Goal: Task Accomplishment & Management: Manage account settings

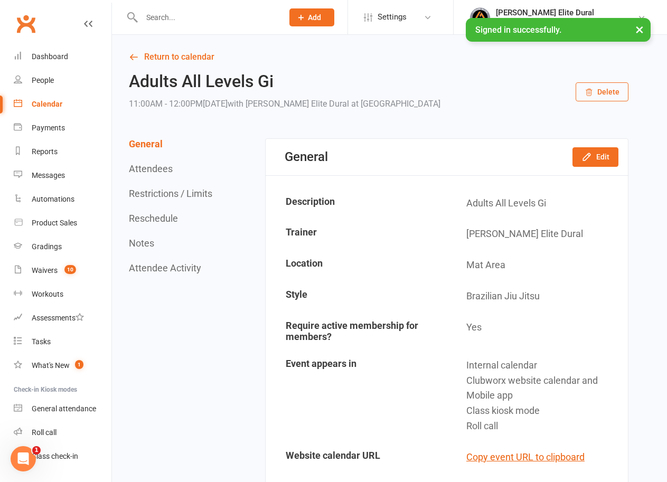
click at [639, 29] on button "×" at bounding box center [639, 29] width 19 height 23
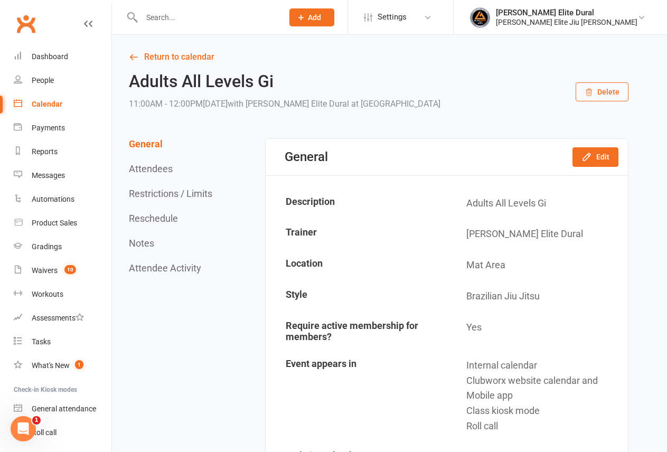
drag, startPoint x: 45, startPoint y: 105, endPoint x: 47, endPoint y: 88, distance: 17.0
click at [45, 105] on div "Calendar" at bounding box center [47, 104] width 31 height 8
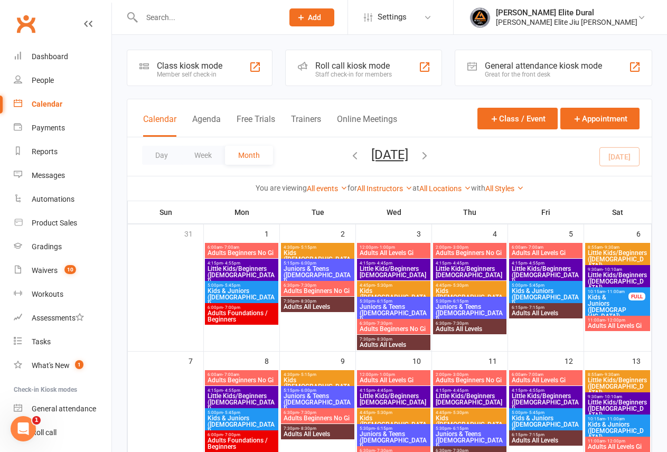
scroll to position [158, 0]
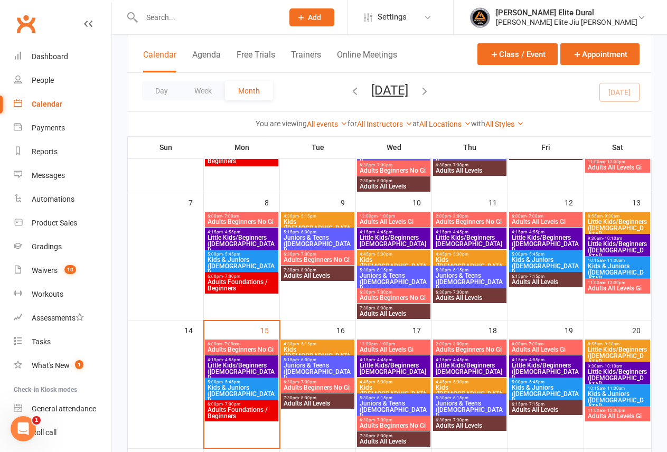
click at [232, 349] on span "Adults Beginners No Gi" at bounding box center [241, 349] width 69 height 6
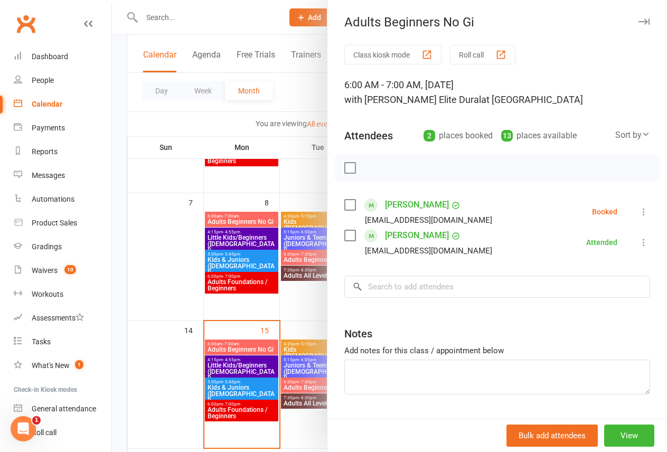
click at [638, 212] on icon at bounding box center [643, 211] width 11 height 11
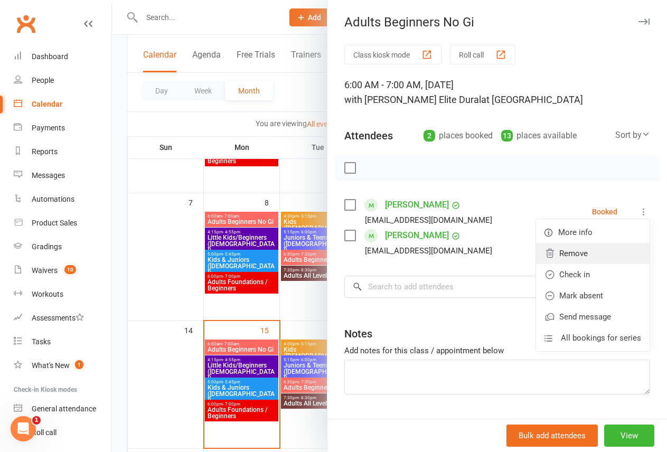
click at [554, 252] on link "Remove" at bounding box center [593, 253] width 114 height 21
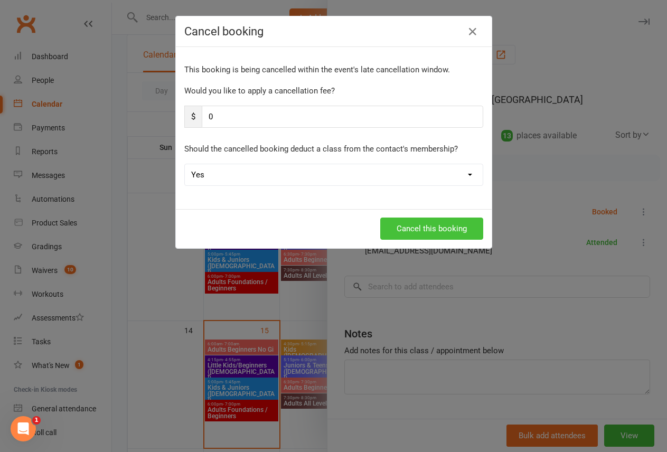
click at [400, 222] on button "Cancel this booking" at bounding box center [431, 229] width 103 height 22
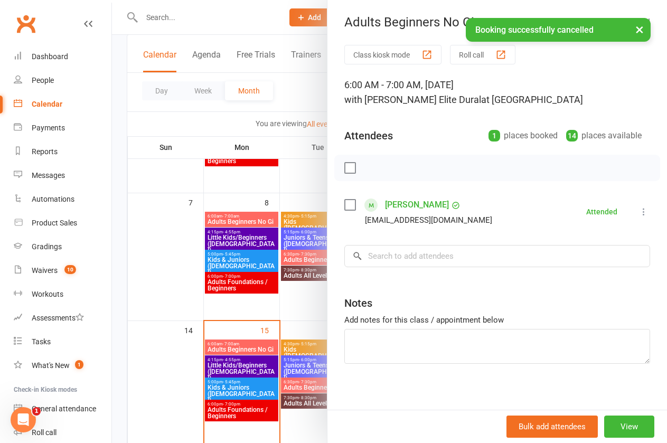
click at [116, 271] on div at bounding box center [389, 221] width 555 height 443
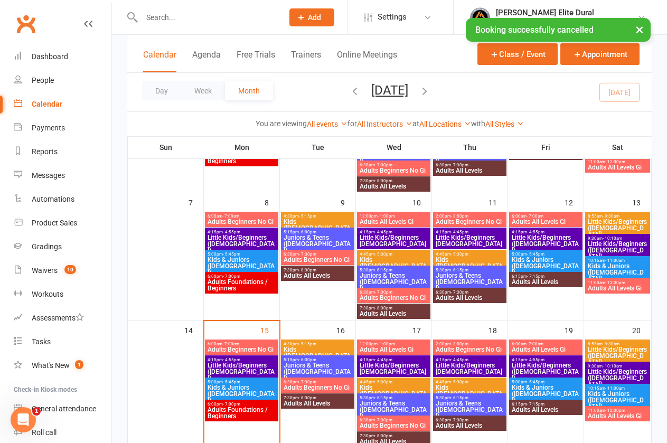
click at [249, 365] on span "Little Kids/Beginners ([DEMOGRAPHIC_DATA])" at bounding box center [241, 371] width 69 height 19
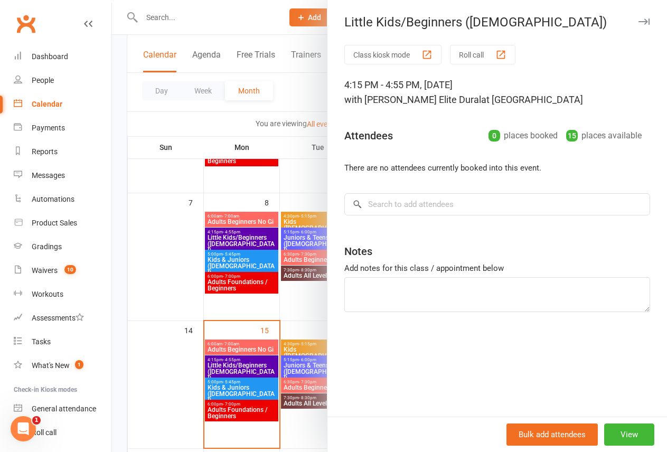
click at [118, 324] on div at bounding box center [389, 226] width 555 height 452
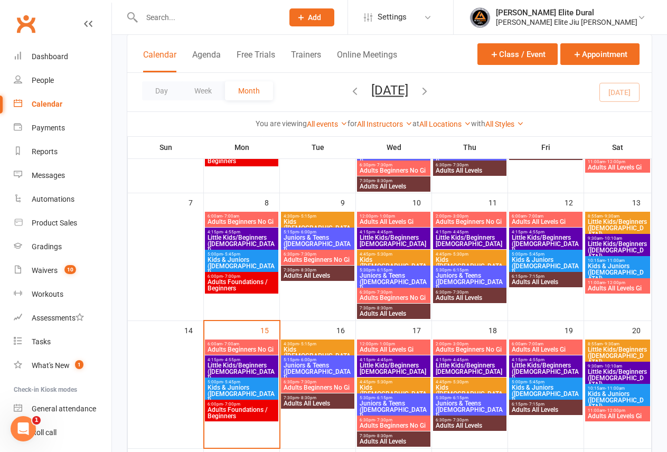
click at [249, 388] on span "Kids & Juniors ([DEMOGRAPHIC_DATA])" at bounding box center [241, 393] width 69 height 19
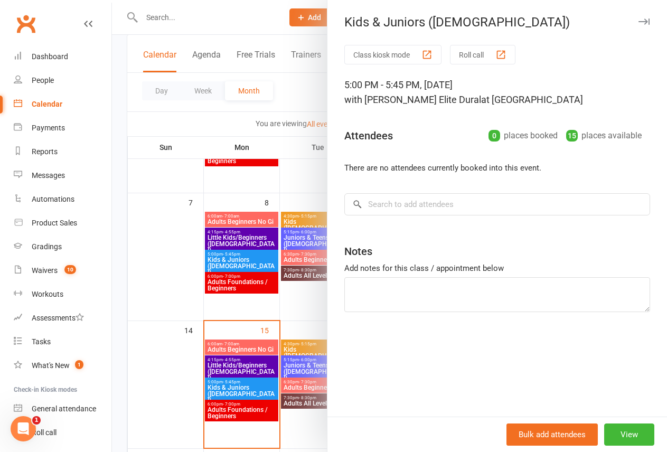
click at [121, 308] on div at bounding box center [389, 226] width 555 height 452
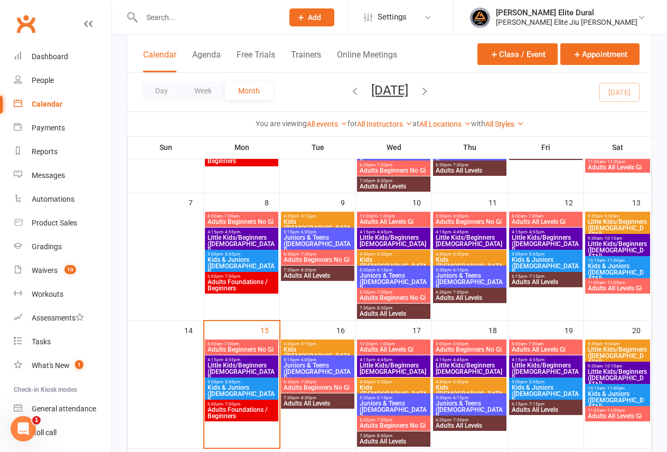
click at [235, 404] on span "- 7:00pm" at bounding box center [231, 404] width 17 height 5
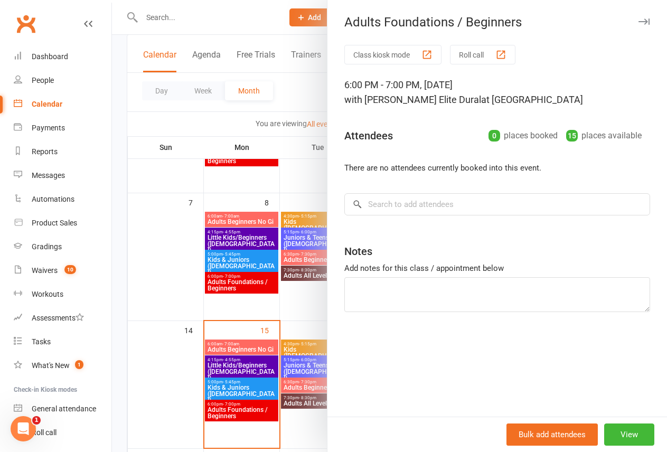
click at [122, 308] on div at bounding box center [389, 226] width 555 height 452
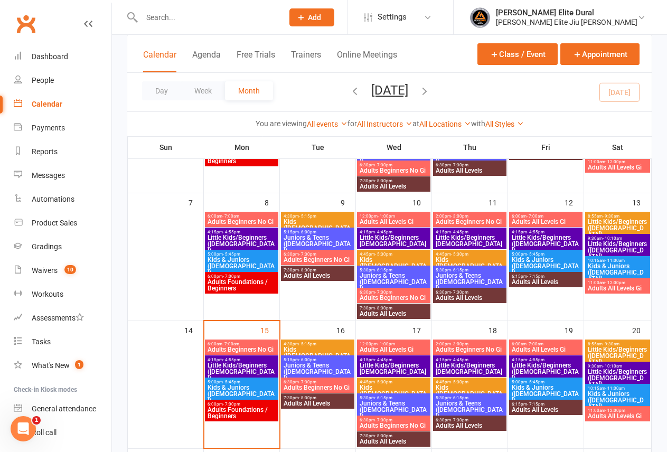
click at [314, 348] on span "Kids ([DEMOGRAPHIC_DATA])" at bounding box center [317, 355] width 69 height 19
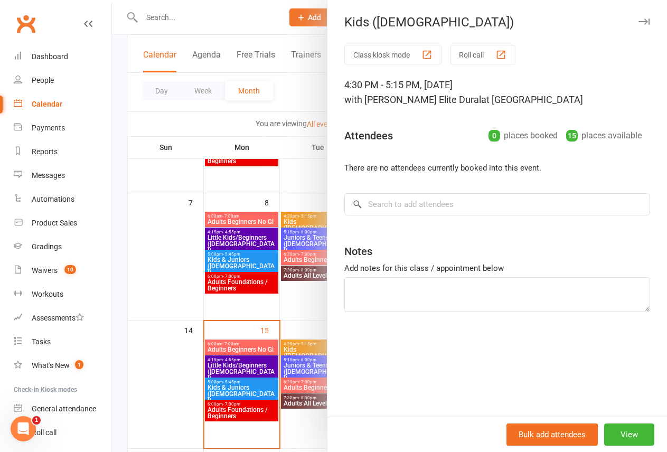
click at [117, 301] on div at bounding box center [389, 226] width 555 height 452
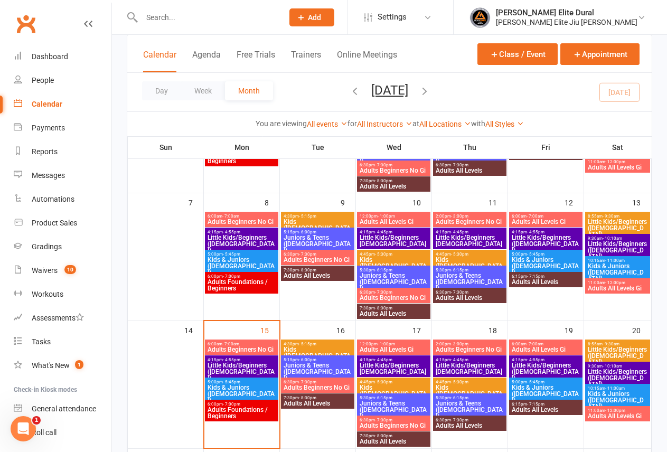
click at [328, 365] on span "Juniors & Teens ([DEMOGRAPHIC_DATA])" at bounding box center [317, 371] width 69 height 19
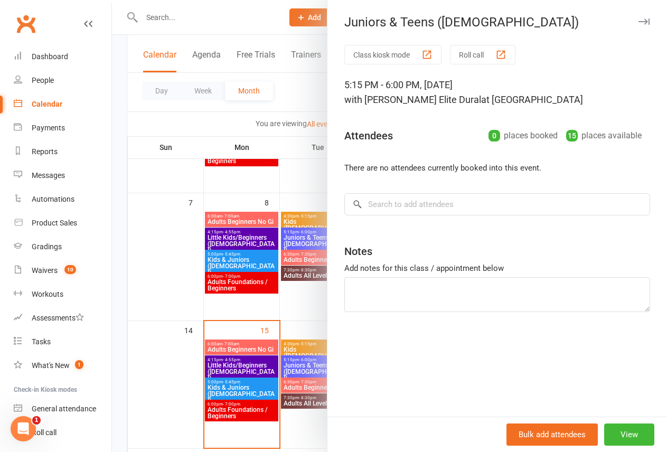
click at [116, 291] on div at bounding box center [389, 226] width 555 height 452
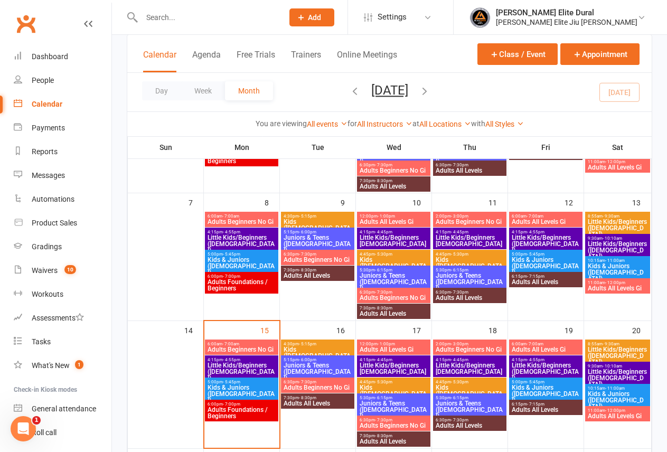
click at [322, 382] on span "6:30pm - 7:30pm" at bounding box center [317, 382] width 69 height 5
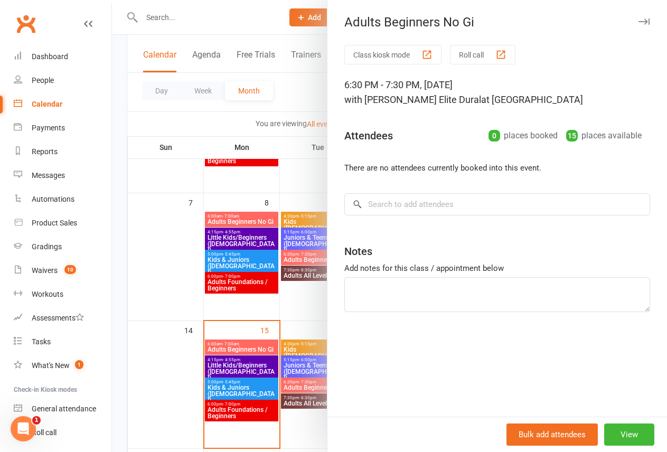
click at [118, 305] on div at bounding box center [389, 226] width 555 height 452
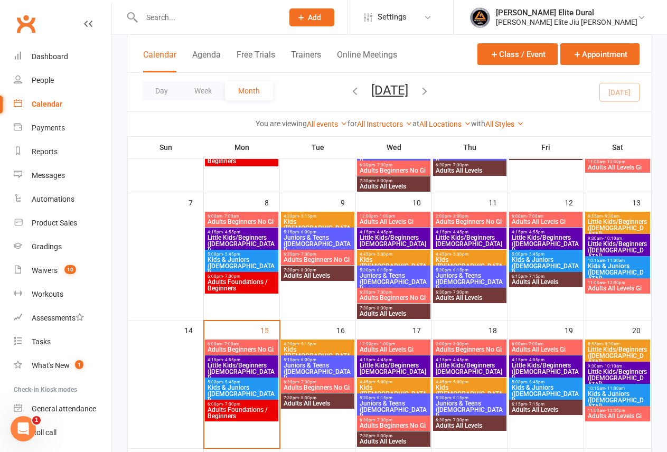
click at [337, 399] on span "7:30pm - 8:30pm" at bounding box center [317, 397] width 69 height 5
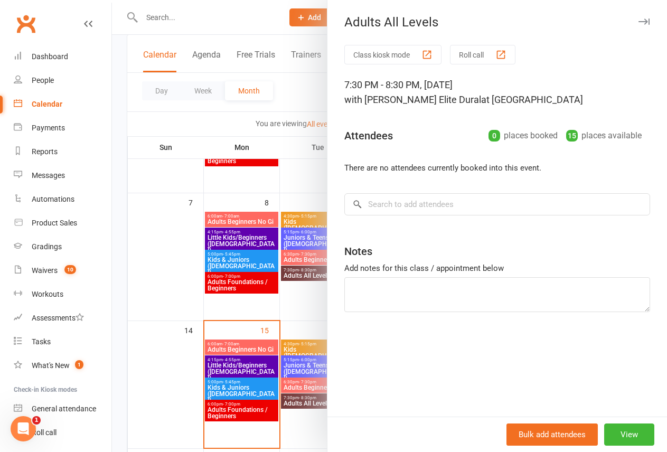
click at [122, 299] on div at bounding box center [389, 226] width 555 height 452
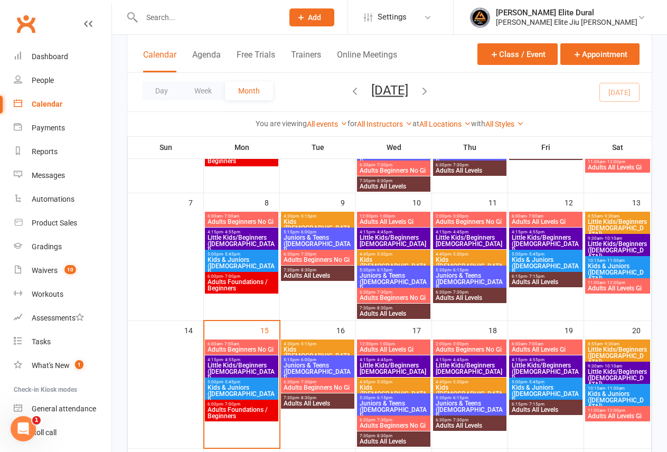
click at [393, 363] on span "Little Kids/Beginners [DEMOGRAPHIC_DATA]" at bounding box center [393, 368] width 69 height 13
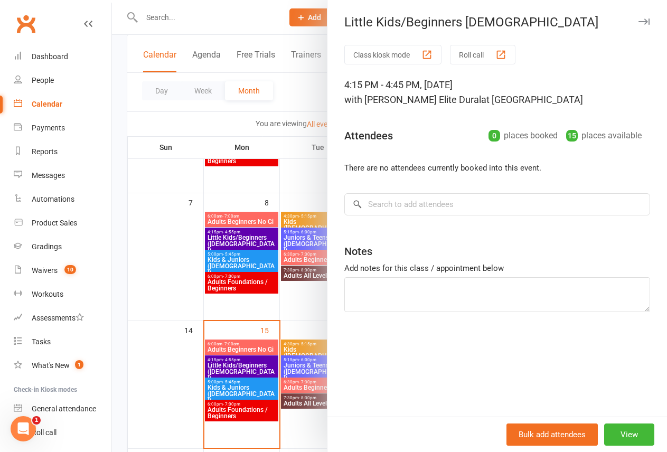
click at [120, 313] on div at bounding box center [389, 226] width 555 height 452
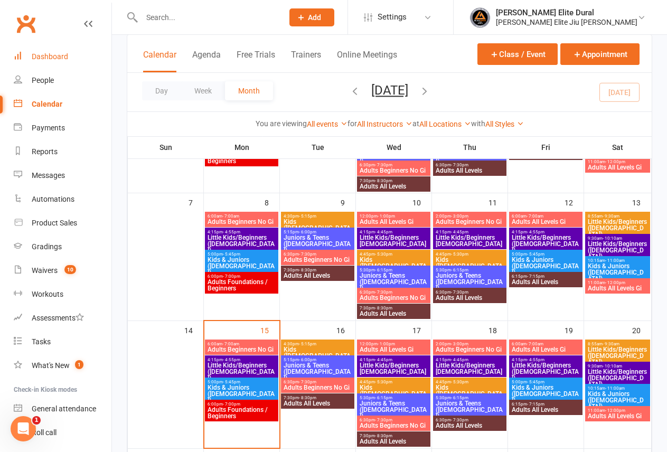
click at [58, 53] on div "Dashboard" at bounding box center [50, 56] width 36 height 8
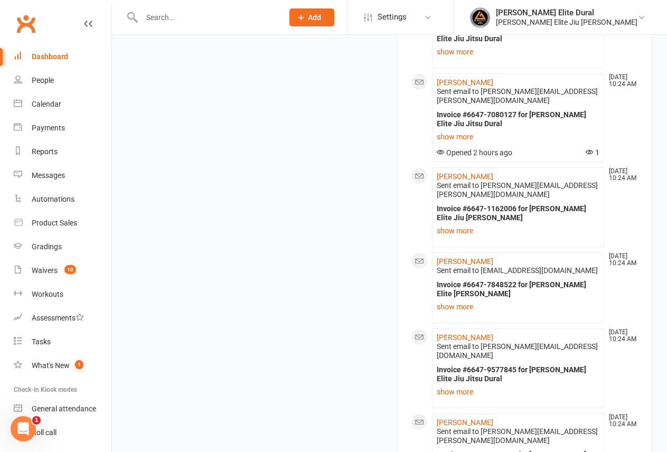
scroll to position [1555, 0]
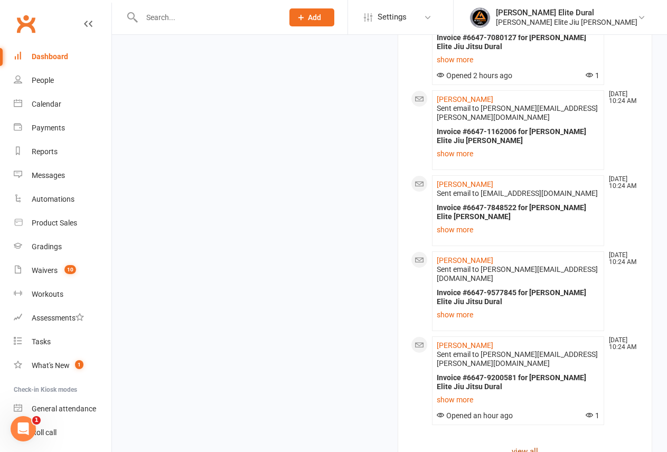
click at [523, 445] on link "view all" at bounding box center [525, 451] width 229 height 13
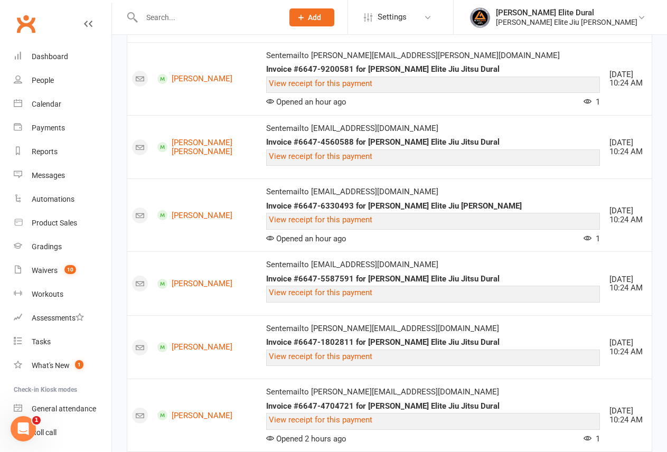
scroll to position [1327, 0]
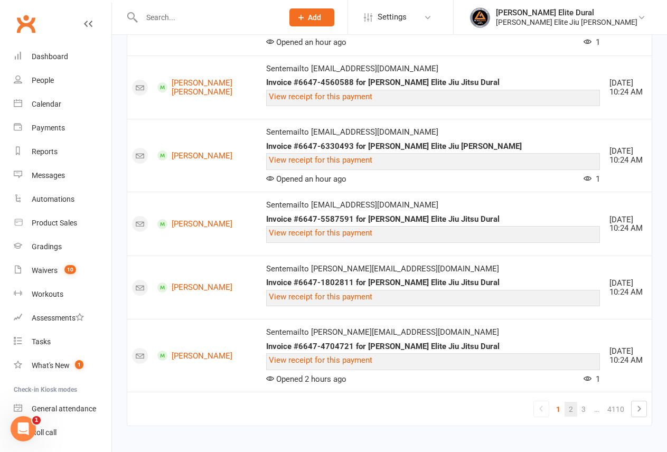
click at [572, 407] on link "2" at bounding box center [570, 409] width 13 height 15
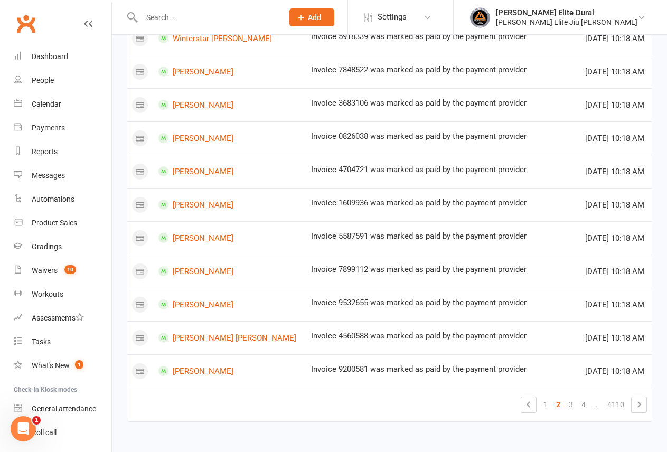
scroll to position [825, 0]
click at [571, 401] on link "3" at bounding box center [570, 404] width 13 height 15
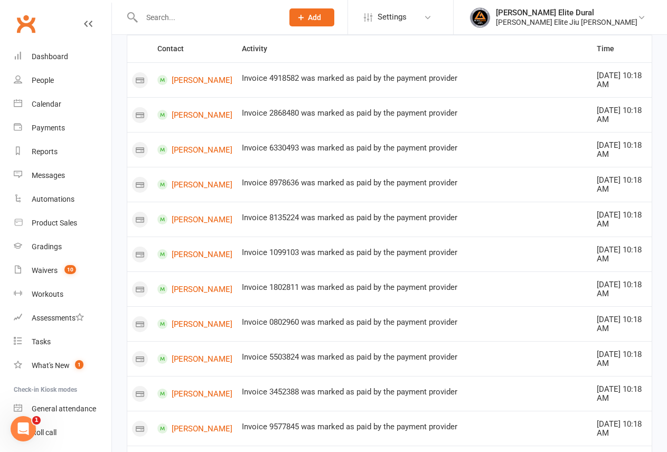
scroll to position [0, 0]
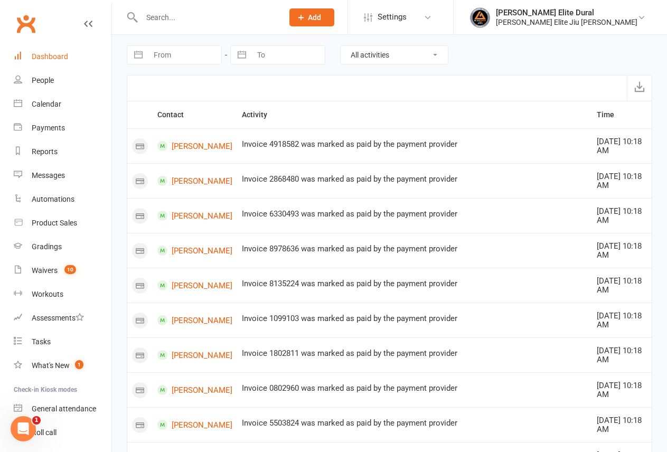
click at [60, 60] on div "Dashboard" at bounding box center [50, 56] width 36 height 8
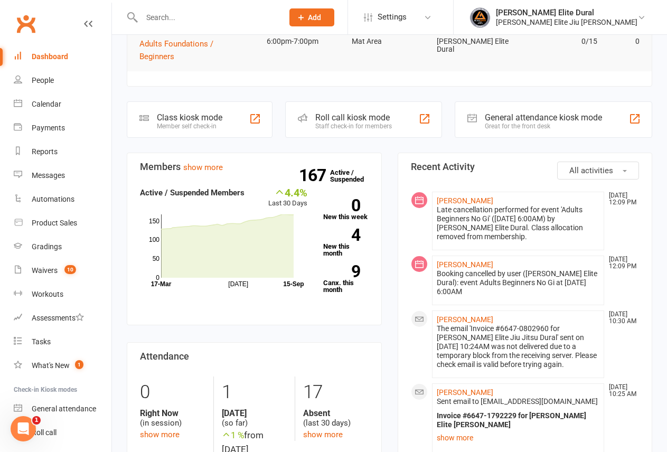
scroll to position [158, 0]
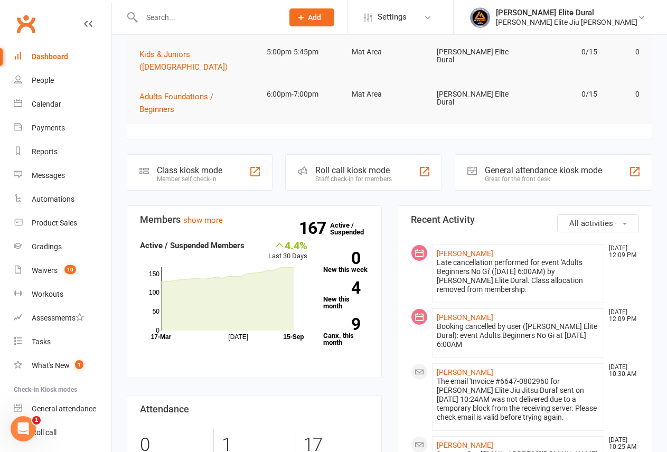
click at [187, 10] on input "text" at bounding box center [206, 17] width 137 height 15
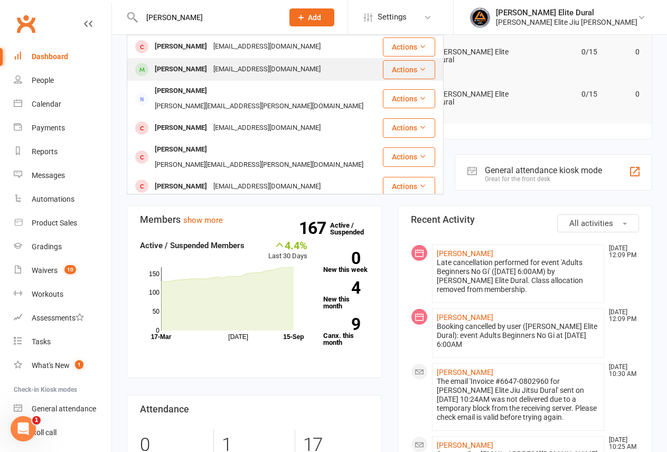
type input "[PERSON_NAME]"
click at [210, 67] on div "[EMAIL_ADDRESS][DOMAIN_NAME]" at bounding box center [267, 69] width 114 height 15
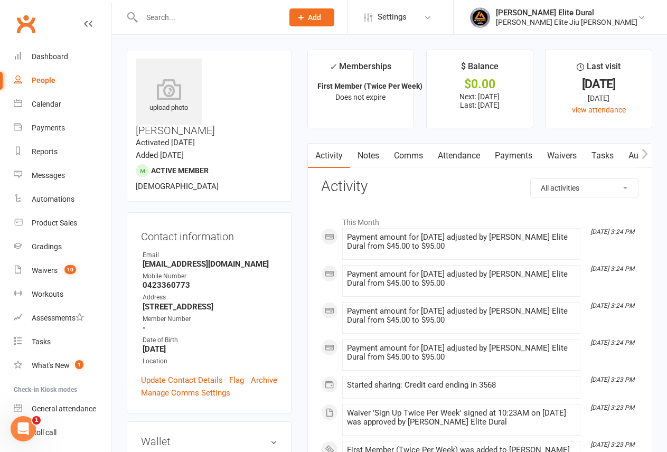
click at [512, 153] on link "Payments" at bounding box center [513, 156] width 52 height 24
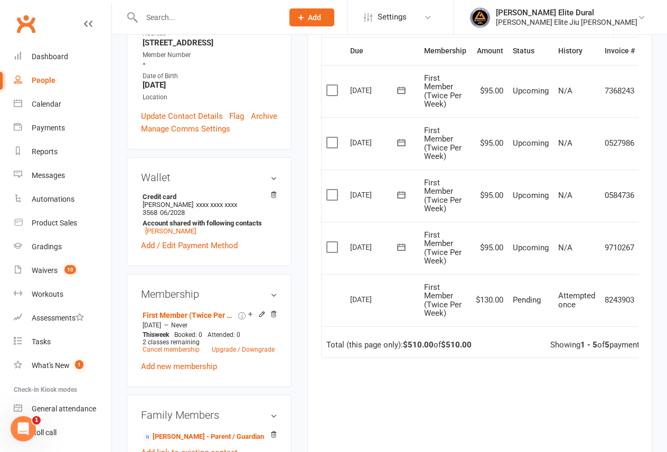
scroll to position [317, 0]
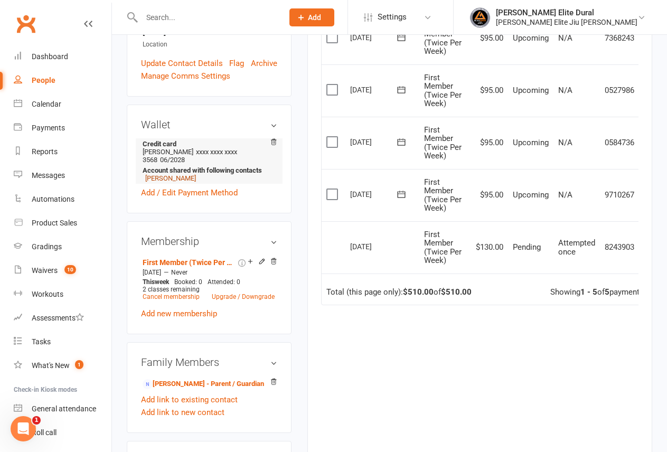
click at [177, 174] on link "[PERSON_NAME]" at bounding box center [170, 178] width 51 height 8
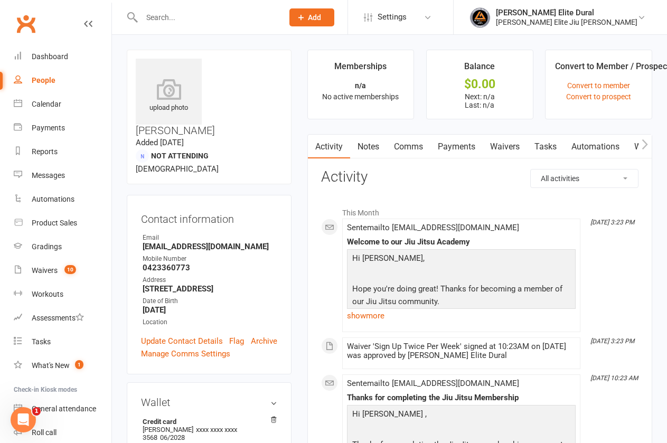
click at [471, 148] on link "Payments" at bounding box center [456, 147] width 52 height 24
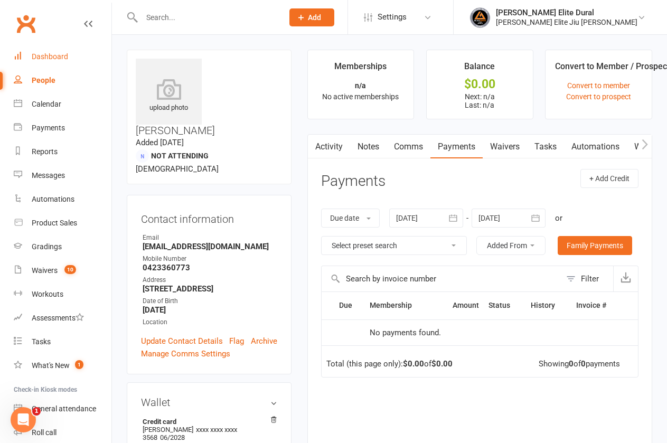
click at [58, 62] on link "Dashboard" at bounding box center [63, 57] width 98 height 24
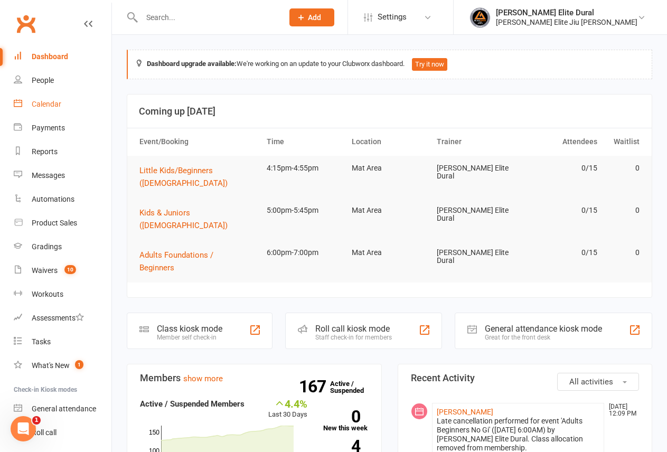
click at [49, 99] on link "Calendar" at bounding box center [63, 104] width 98 height 24
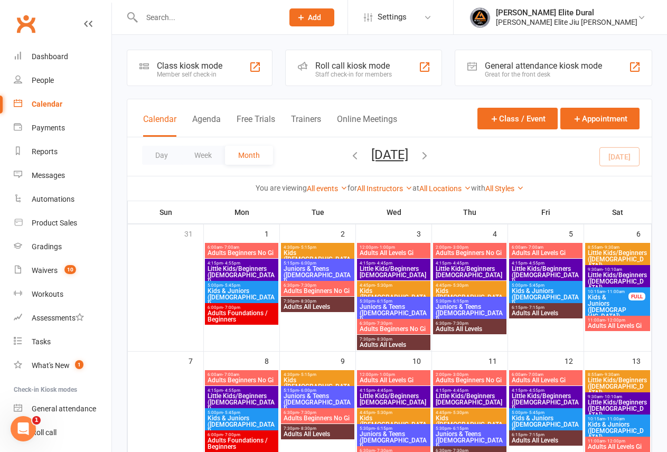
scroll to position [264, 0]
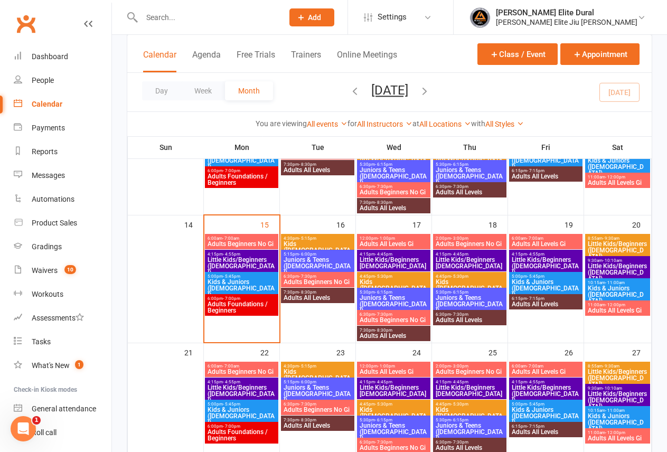
click at [310, 242] on span "Kids ([DEMOGRAPHIC_DATA])" at bounding box center [317, 250] width 69 height 19
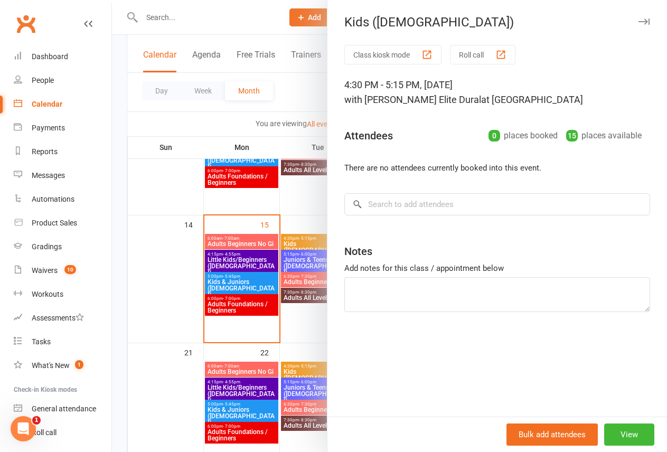
click at [118, 262] on div at bounding box center [389, 226] width 555 height 452
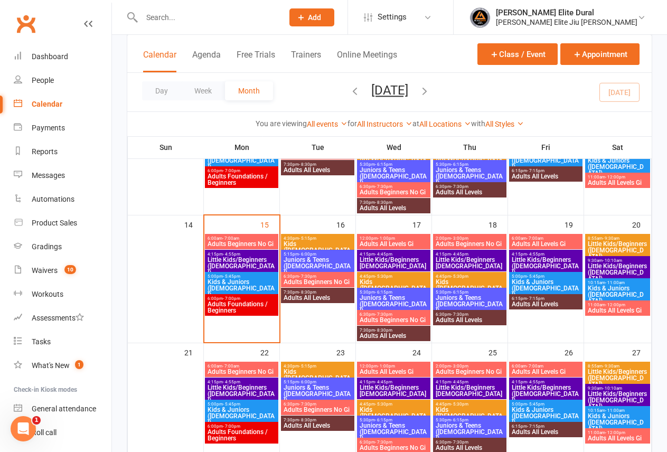
click at [320, 261] on span "Juniors & Teens ([DEMOGRAPHIC_DATA])" at bounding box center [317, 266] width 69 height 19
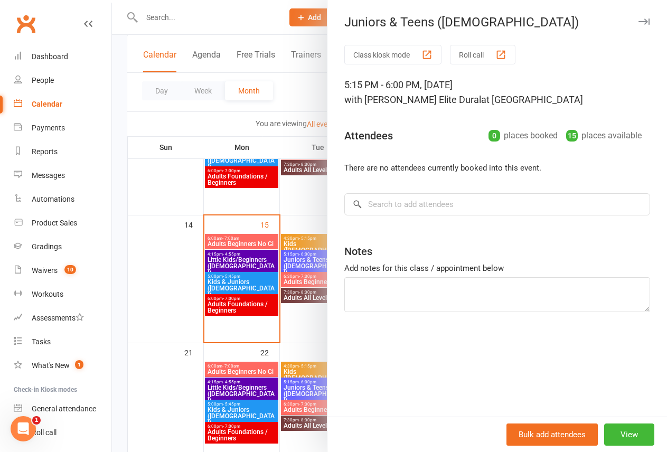
click at [124, 270] on div at bounding box center [389, 226] width 555 height 452
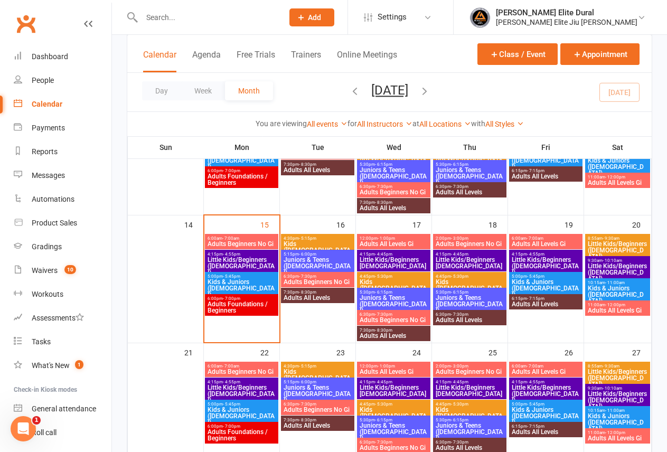
click at [301, 277] on span "- 7:30pm" at bounding box center [307, 276] width 17 height 5
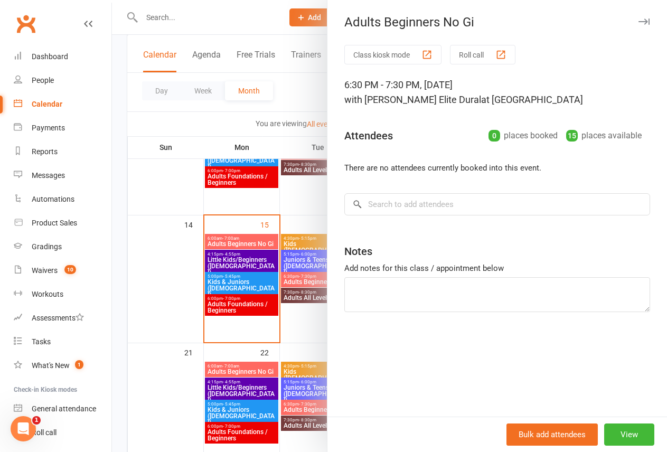
click at [117, 266] on div at bounding box center [389, 226] width 555 height 452
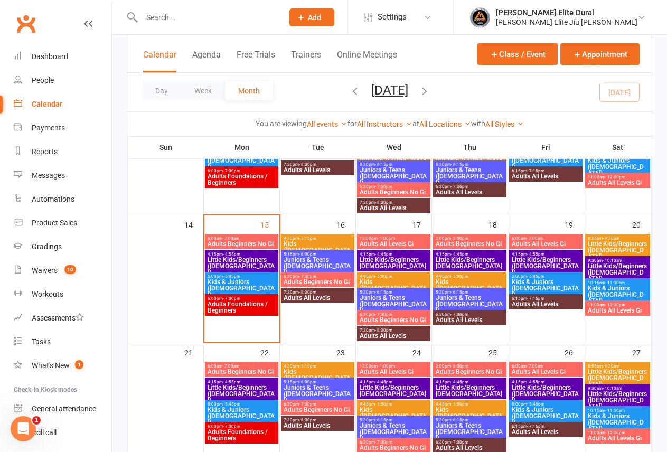
click at [388, 244] on span "Adults All Levels Gi" at bounding box center [393, 244] width 69 height 6
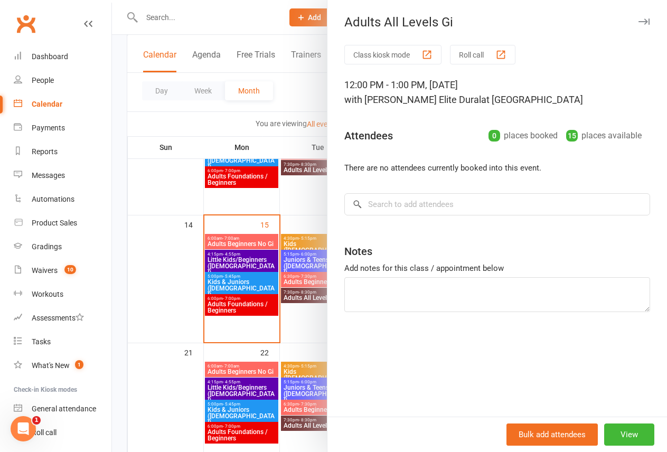
click at [117, 268] on div at bounding box center [389, 226] width 555 height 452
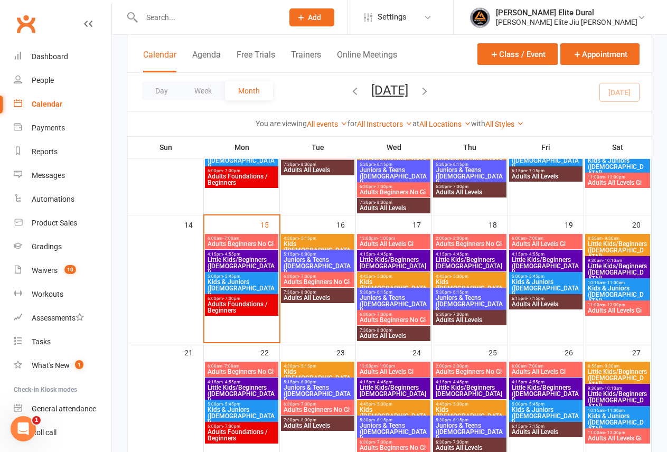
click at [398, 263] on span "Little Kids/Beginners [DEMOGRAPHIC_DATA]" at bounding box center [393, 263] width 69 height 13
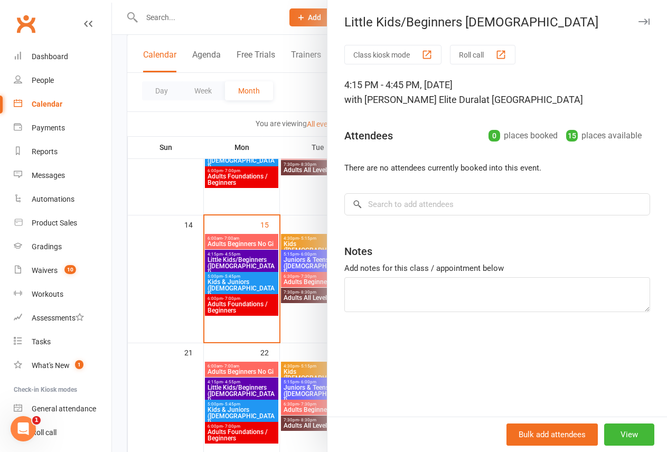
click at [118, 250] on div at bounding box center [389, 226] width 555 height 452
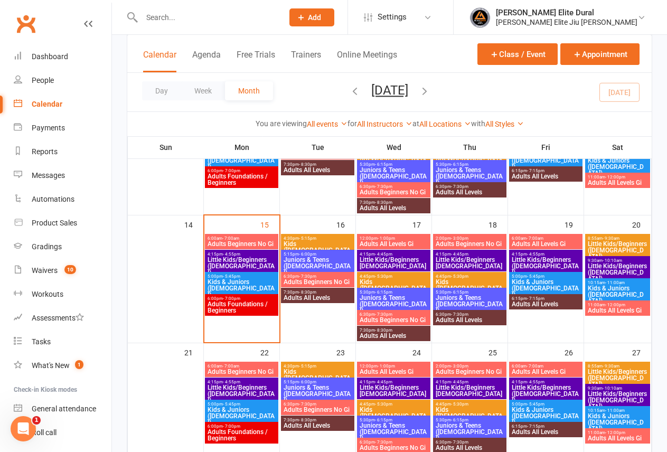
click at [399, 281] on span "Kids ([DEMOGRAPHIC_DATA])" at bounding box center [393, 288] width 69 height 19
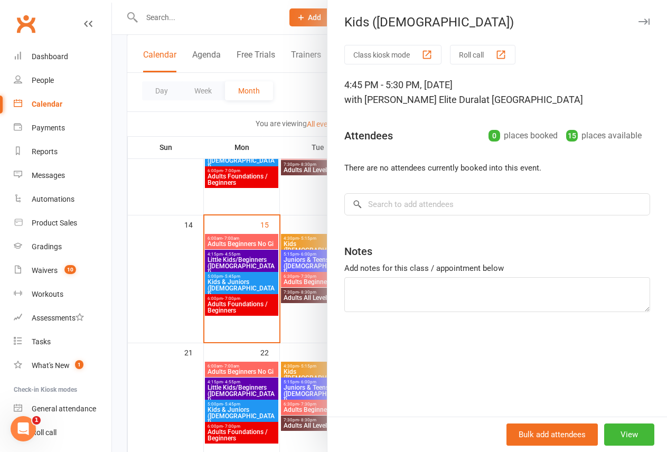
click at [117, 286] on div at bounding box center [389, 226] width 555 height 452
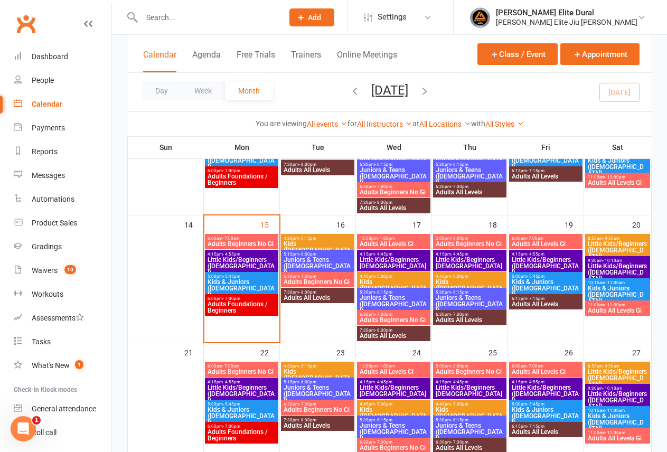
click at [383, 298] on span "Juniors & Teens ([DEMOGRAPHIC_DATA])" at bounding box center [393, 304] width 69 height 19
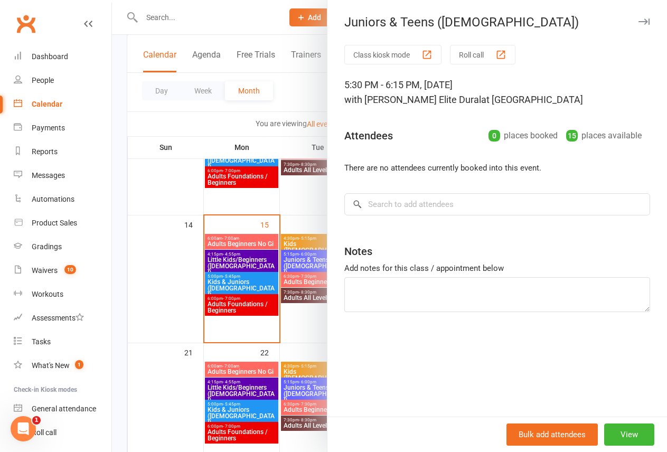
click at [112, 298] on div at bounding box center [389, 226] width 555 height 452
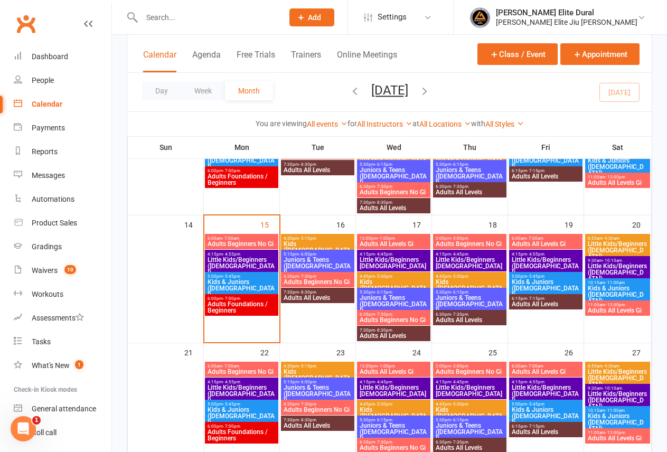
click at [388, 297] on span "Juniors & Teens ([DEMOGRAPHIC_DATA])" at bounding box center [393, 304] width 69 height 19
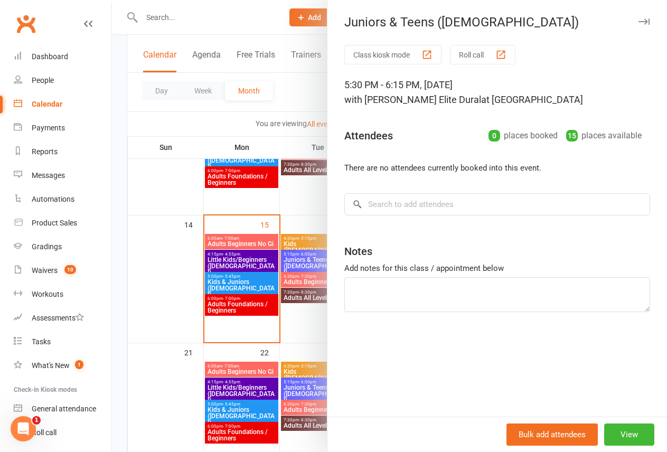
click at [126, 272] on div at bounding box center [389, 226] width 555 height 452
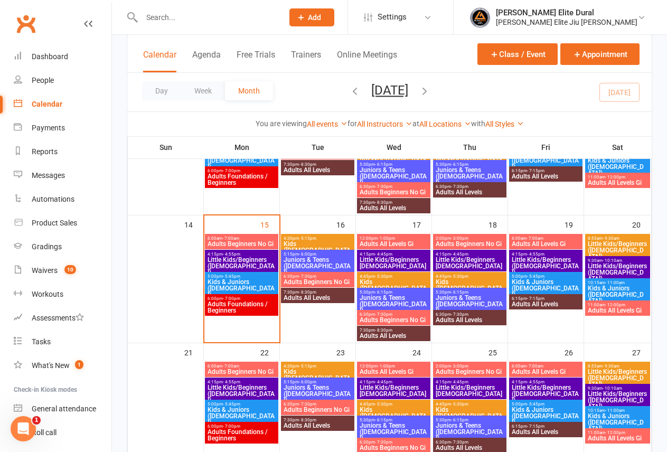
click at [388, 320] on span "Adults Beginners No Gi" at bounding box center [393, 320] width 69 height 6
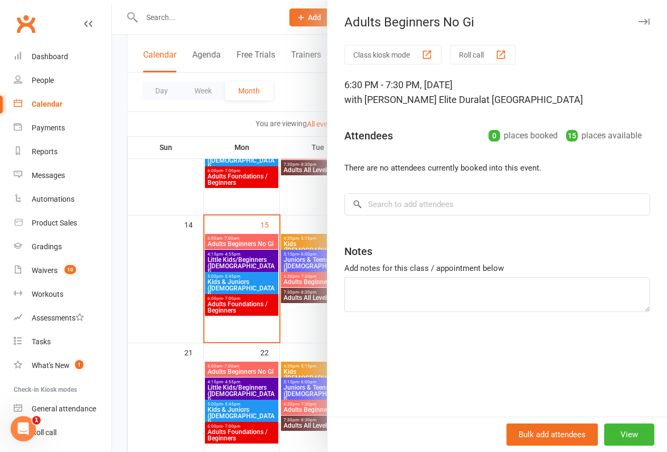
click at [131, 268] on div at bounding box center [389, 226] width 555 height 452
